Goal: Task Accomplishment & Management: Use online tool/utility

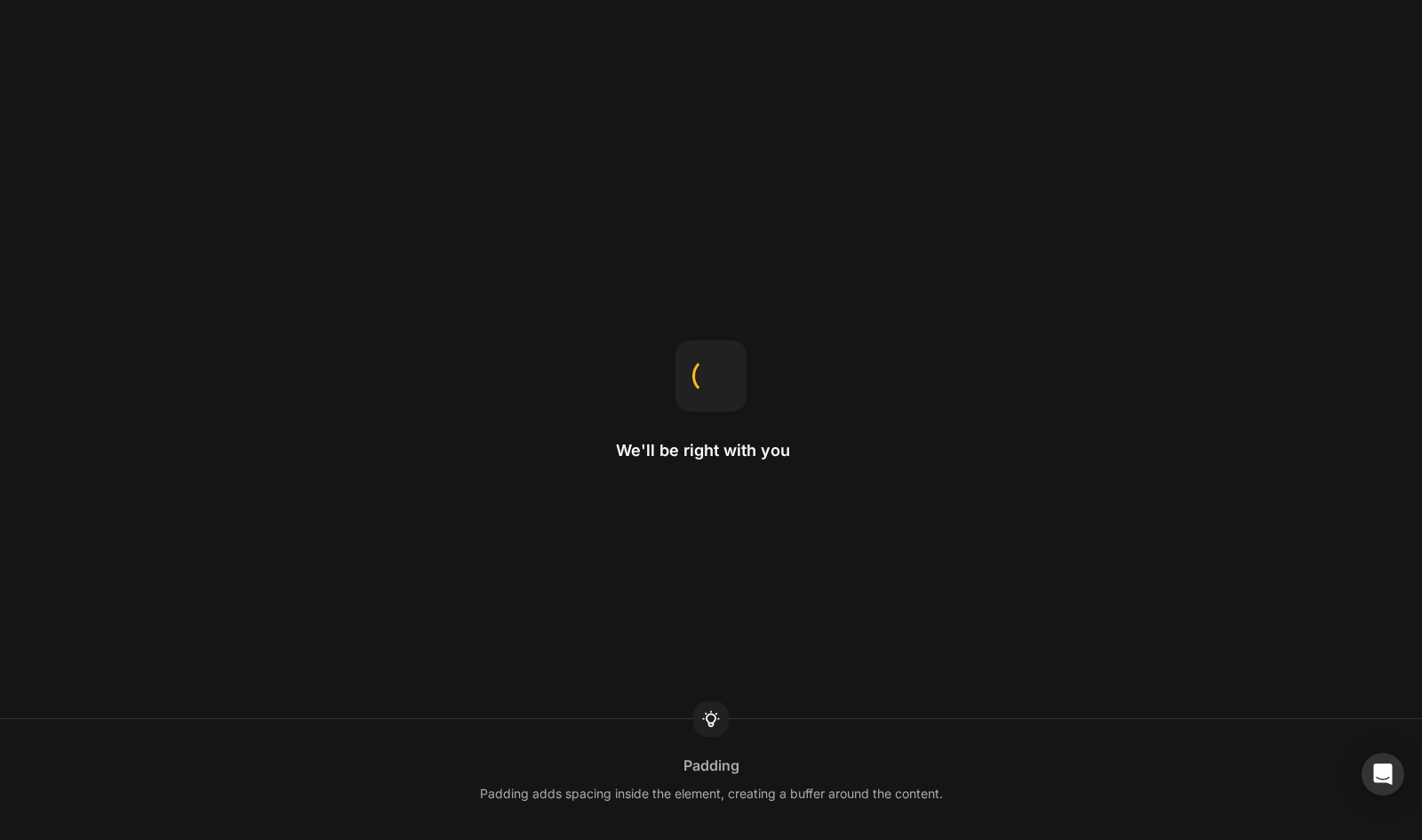
click at [489, 725] on div "Padding Padding adds spacing inside the element, creating a buffer around the c…" at bounding box center [711, 778] width 1422 height 121
click at [489, 725] on div "Home page The homepage is the first page you see when visiting a website." at bounding box center [711, 778] width 1422 height 121
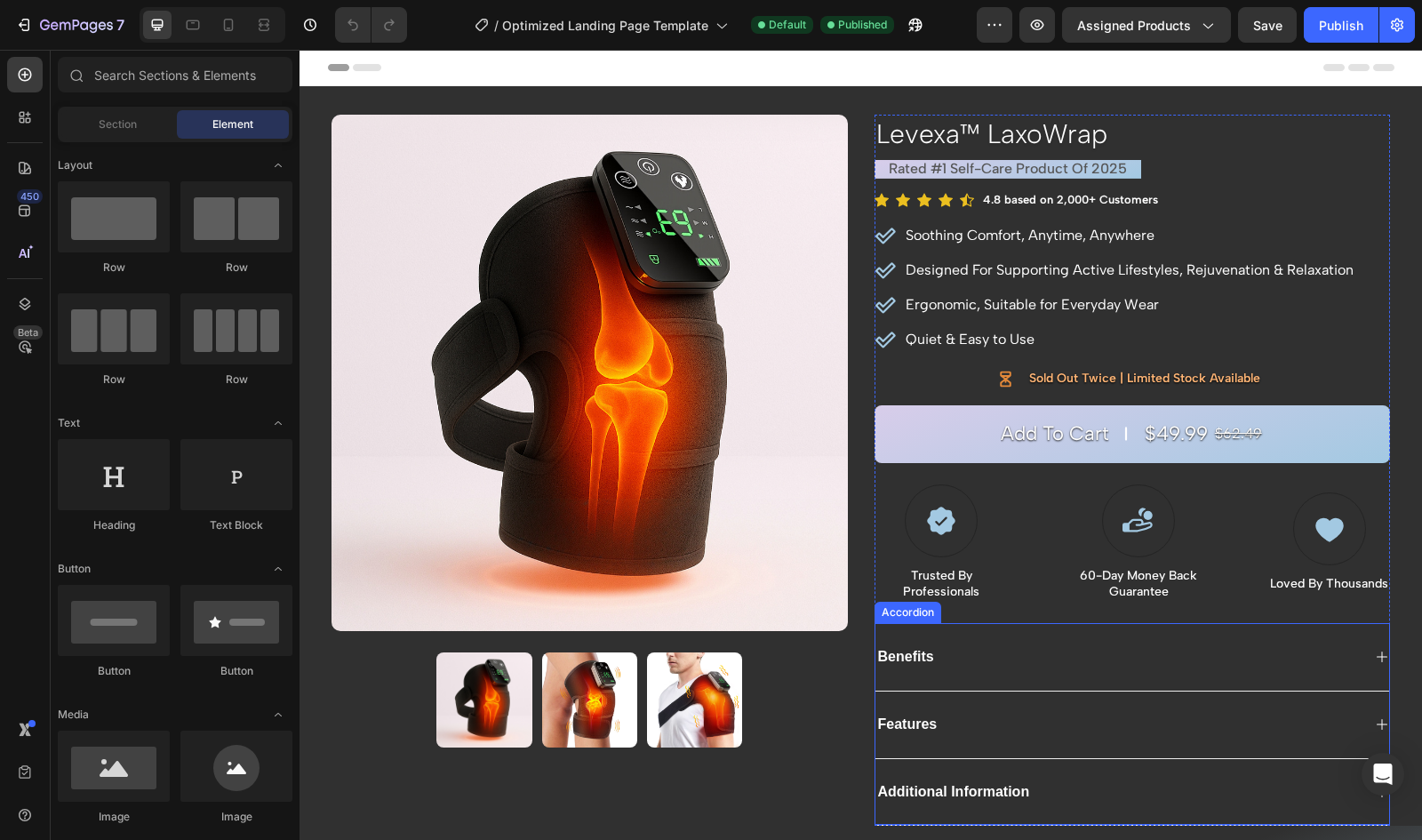
click at [1050, 707] on div "Features" at bounding box center [1132, 724] width 515 height 67
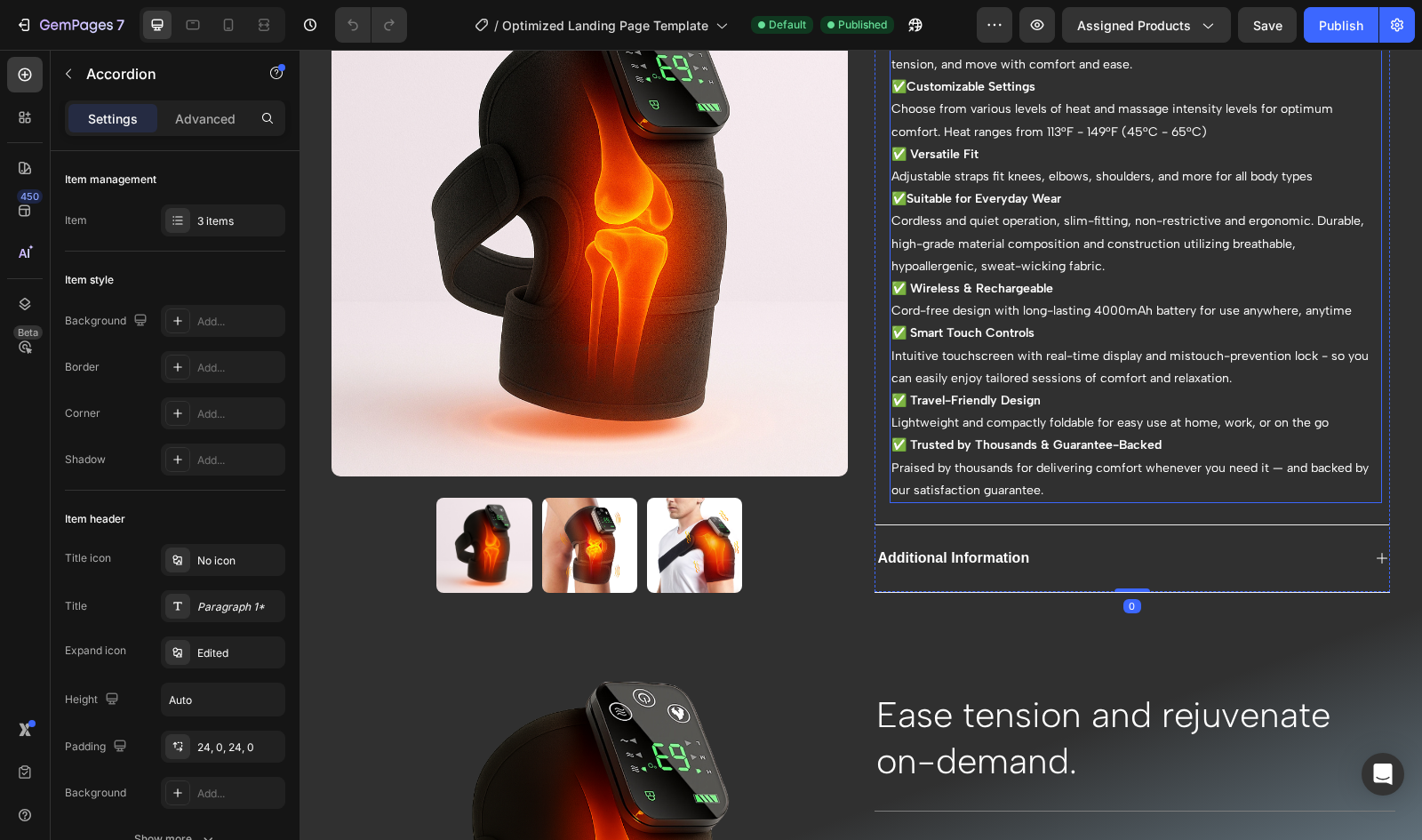
scroll to position [751, 0]
click at [1004, 465] on p "Praised by thousands for delivering comfort whenever you need it — and backed b…" at bounding box center [1136, 478] width 490 height 45
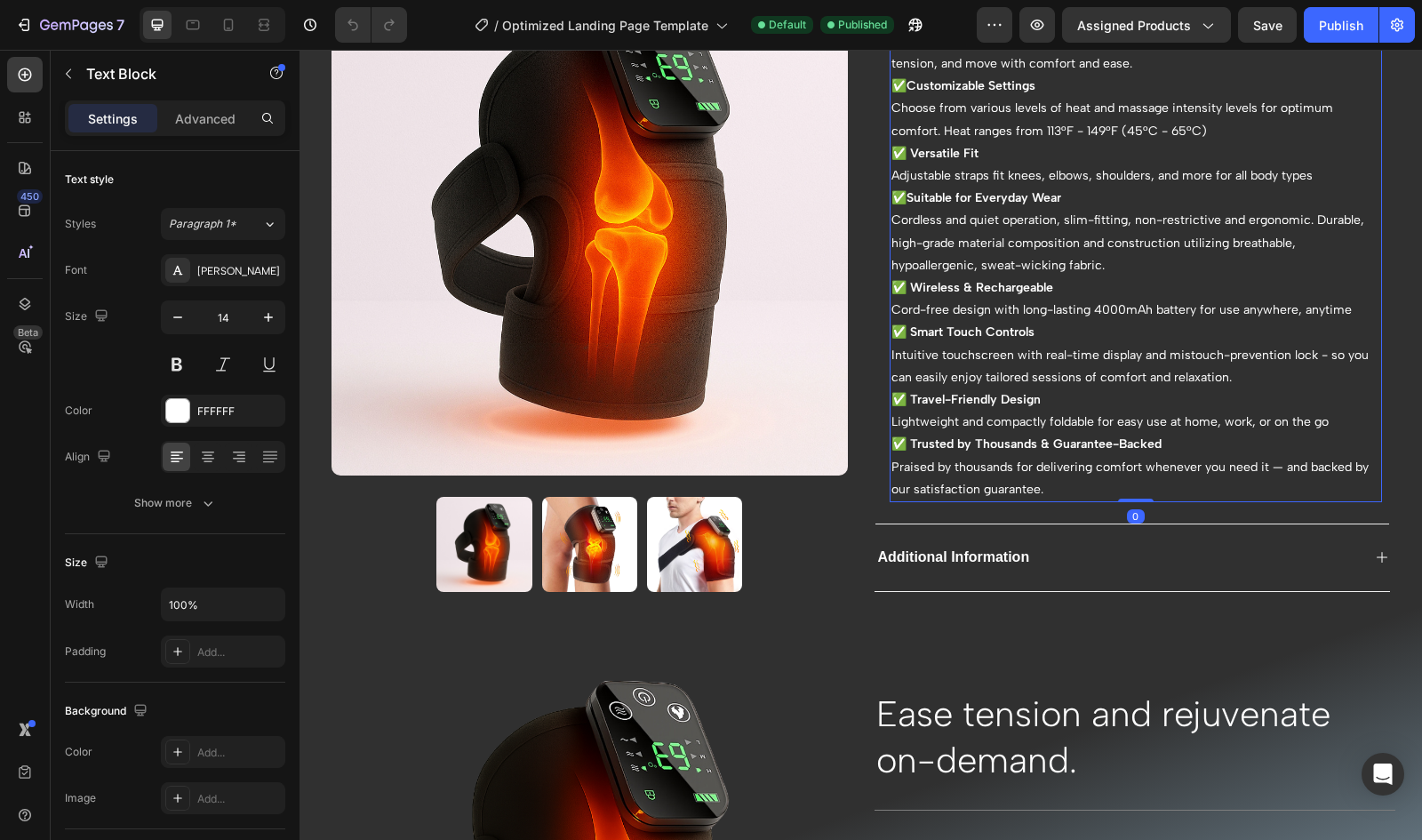
click at [1005, 464] on p "Praised by thousands for delivering comfort whenever you need it — and backed b…" at bounding box center [1136, 478] width 490 height 45
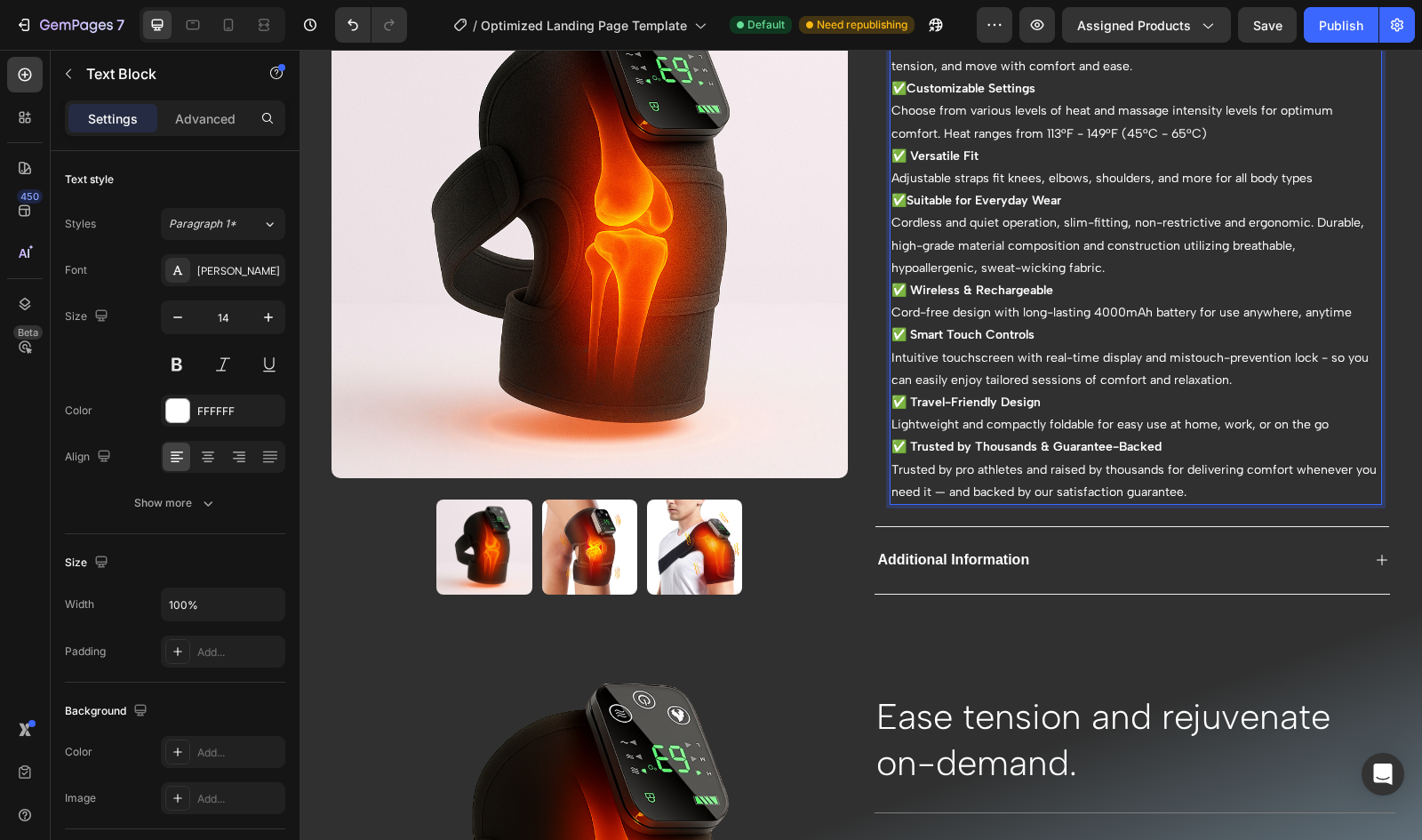
scroll to position [750, 0]
click at [1168, 457] on p "Trusted by pro athletes and praised by thousands for delivering comfort wheneve…" at bounding box center [1136, 479] width 490 height 45
click at [1333, 22] on div "Publish" at bounding box center [1341, 25] width 45 height 19
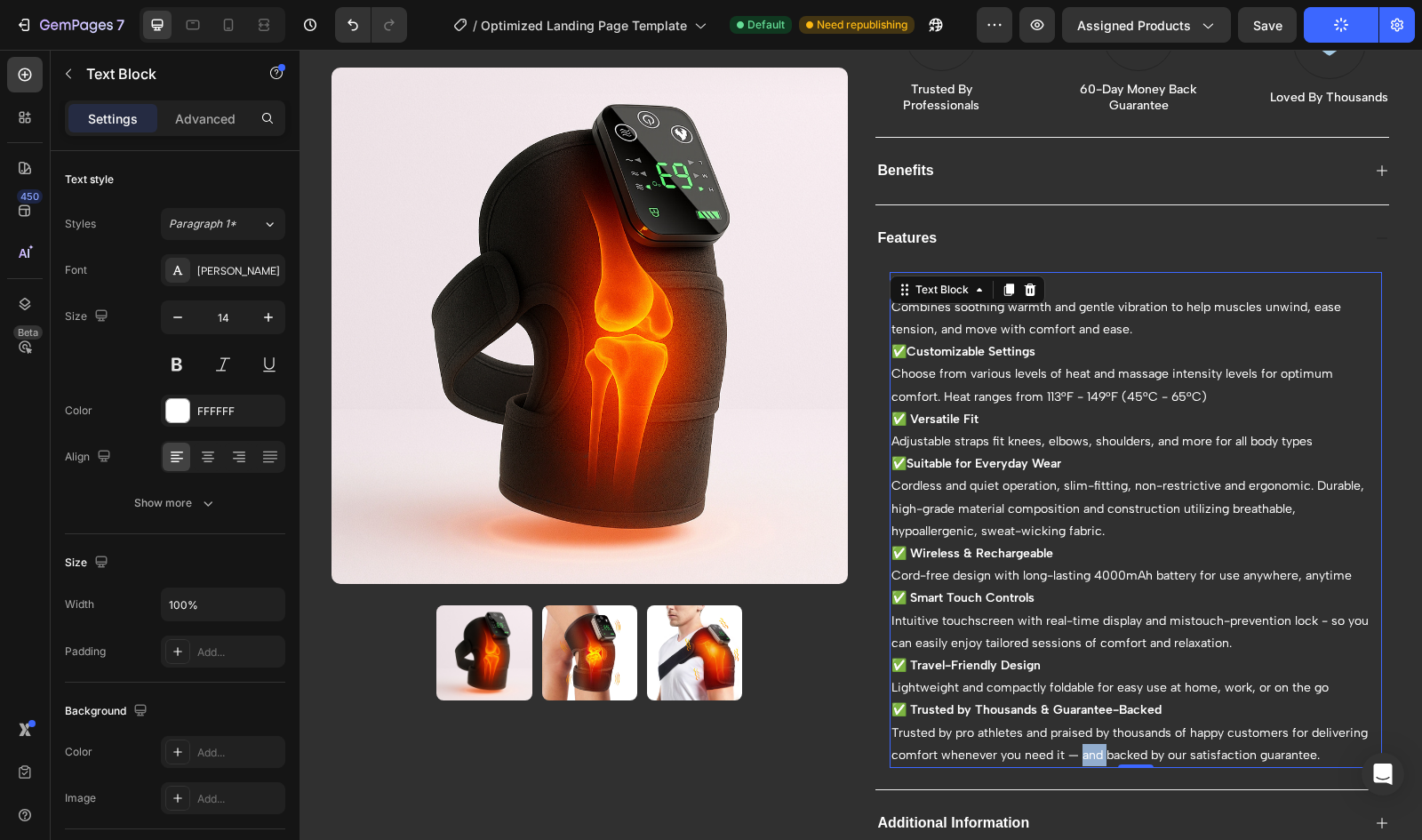
click at [1086, 486] on div "✅ Deep-Heat + Massage Combines soothing warmth and gentle vibration to help mus…" at bounding box center [1136, 520] width 493 height 496
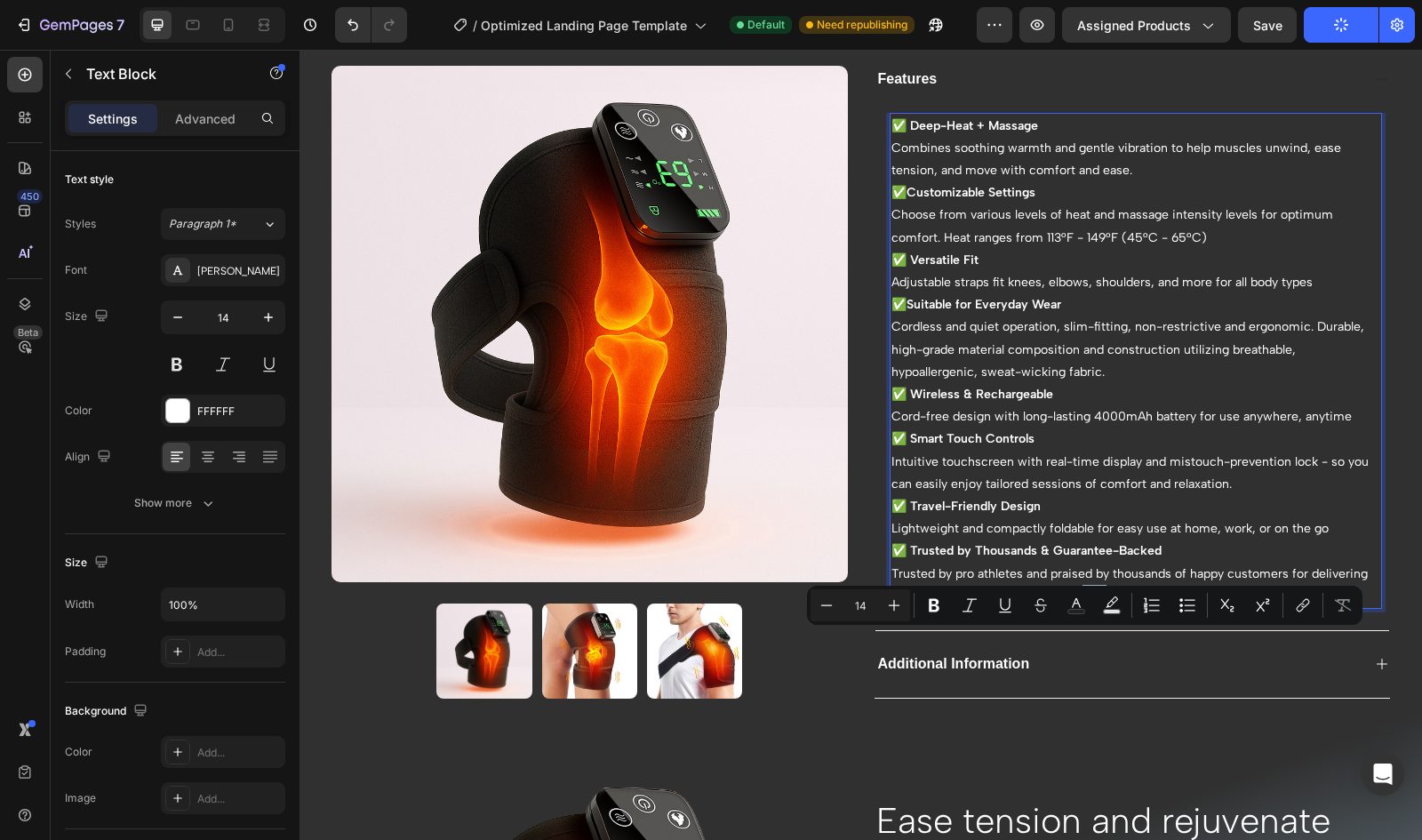
scroll to position [647, 0]
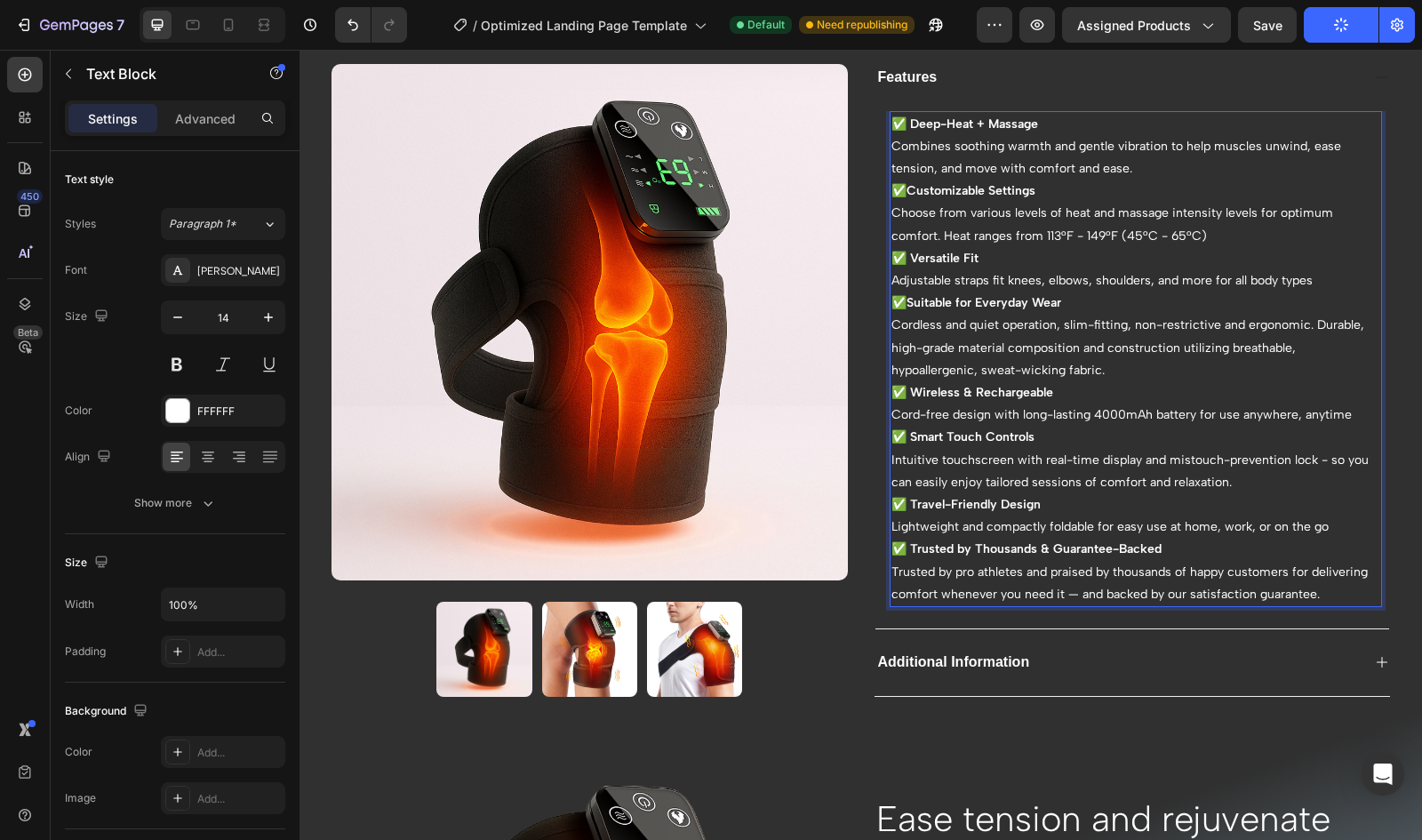
click at [1112, 381] on p "✅ Wireless & Rechargeable" at bounding box center [1136, 392] width 490 height 22
click at [1081, 588] on p "Trusted by pro athletes and praised by thousands of happy customers for deliver…" at bounding box center [1136, 583] width 490 height 45
click at [1273, 27] on span "Save" at bounding box center [1267, 25] width 30 height 15
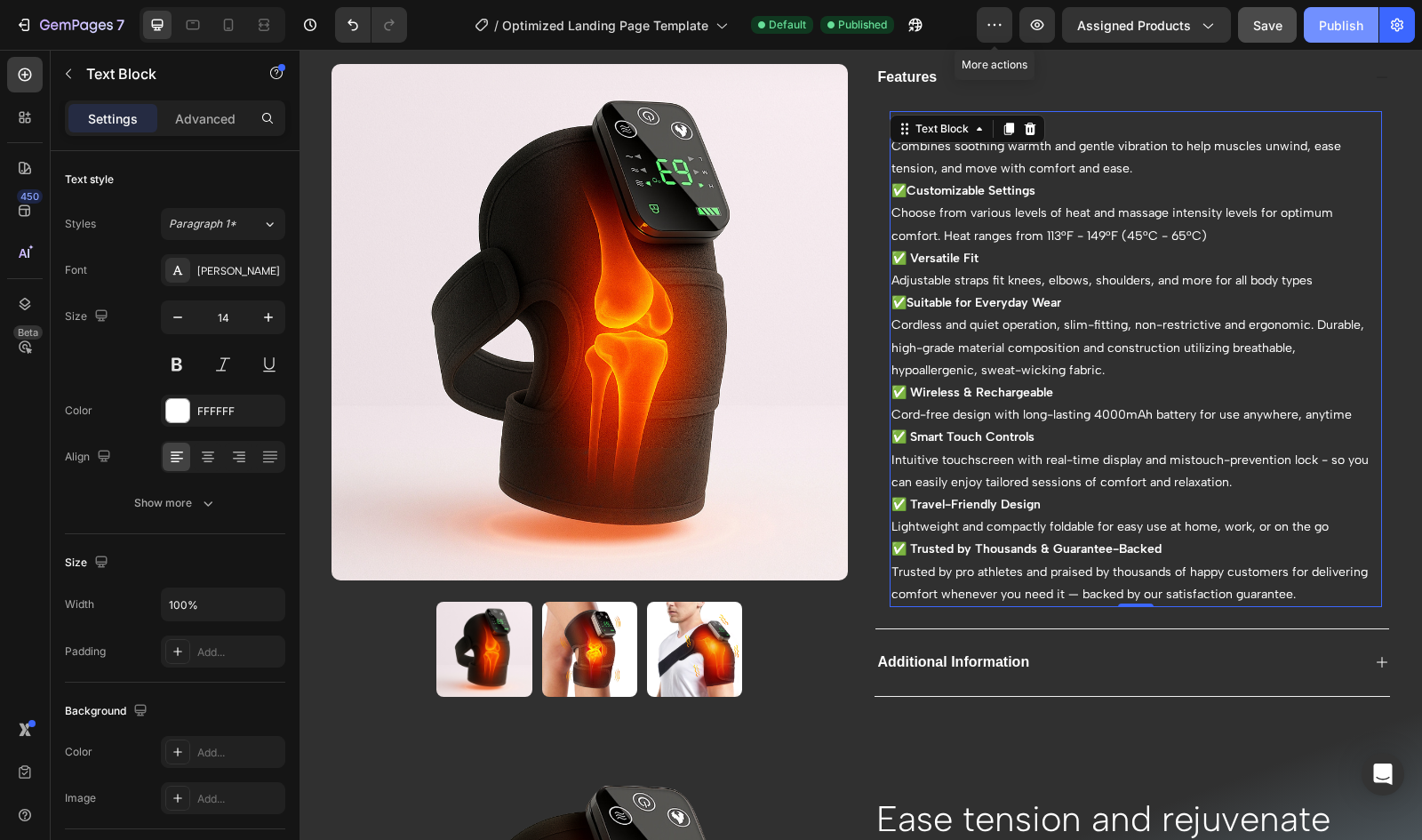
click at [1337, 21] on div "Publish" at bounding box center [1341, 25] width 45 height 19
